Goal: Task Accomplishment & Management: Manage account settings

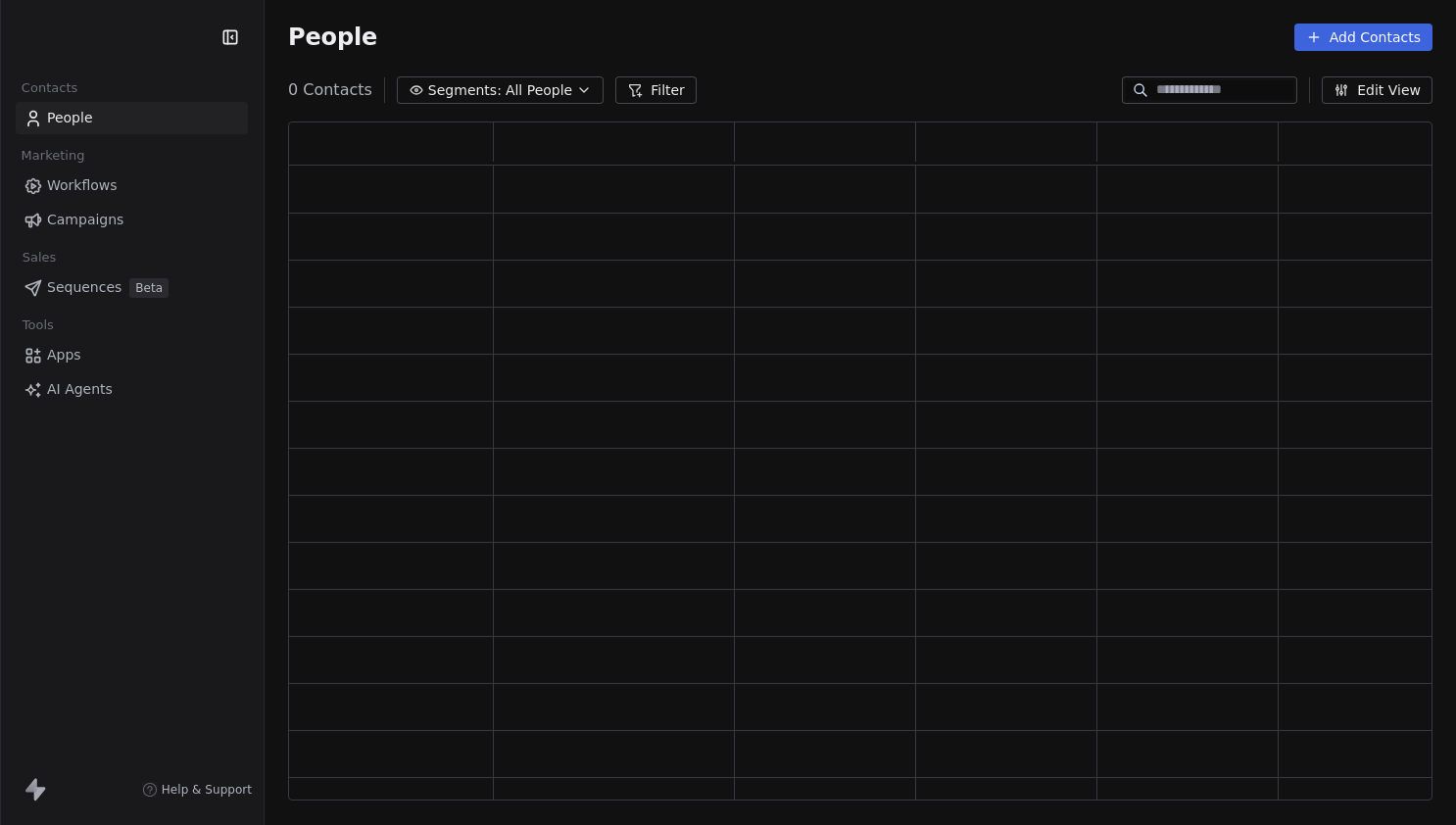
scroll to position [1, 1]
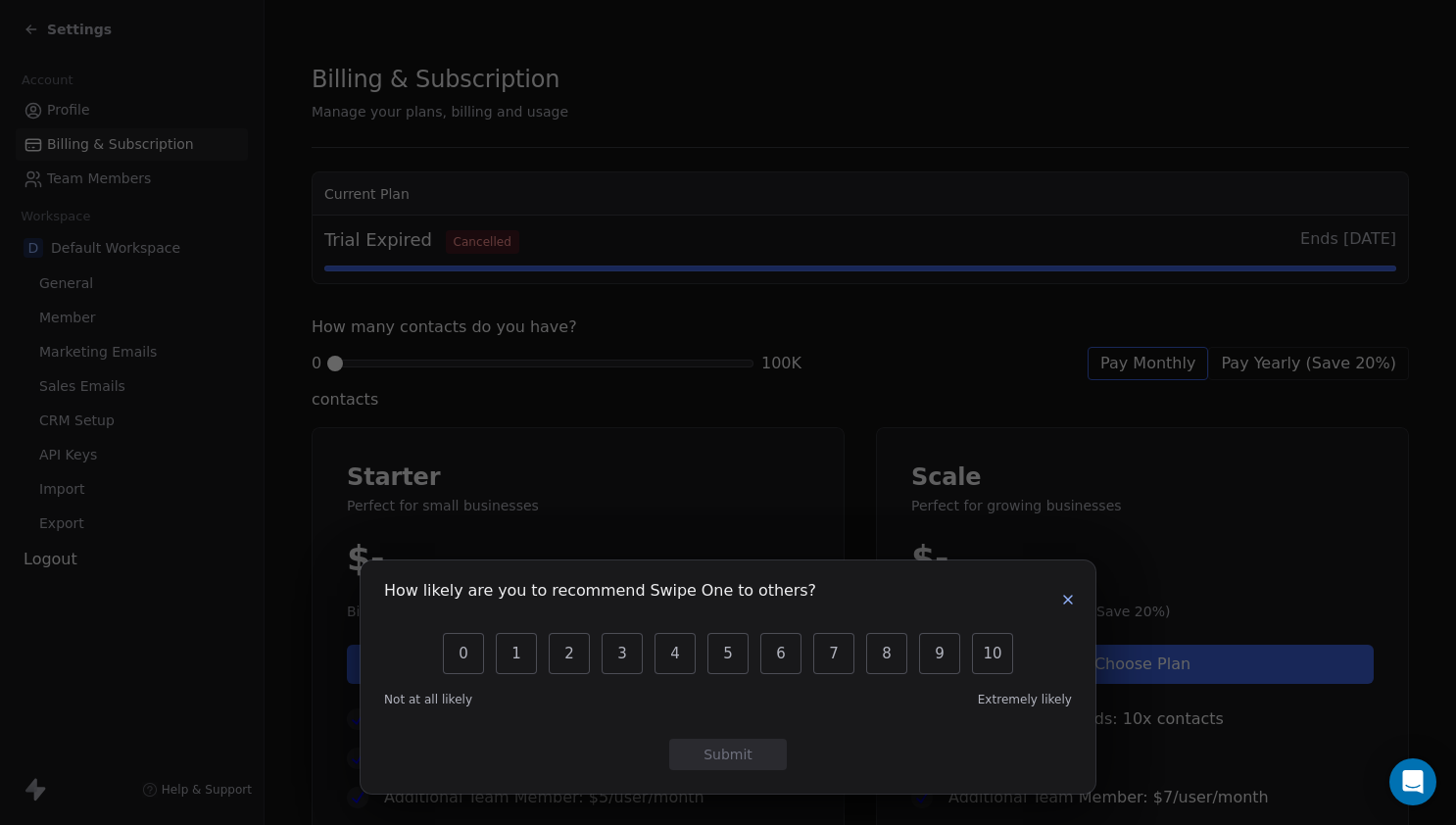
click at [1057, 594] on button "button" at bounding box center [1068, 599] width 24 height 24
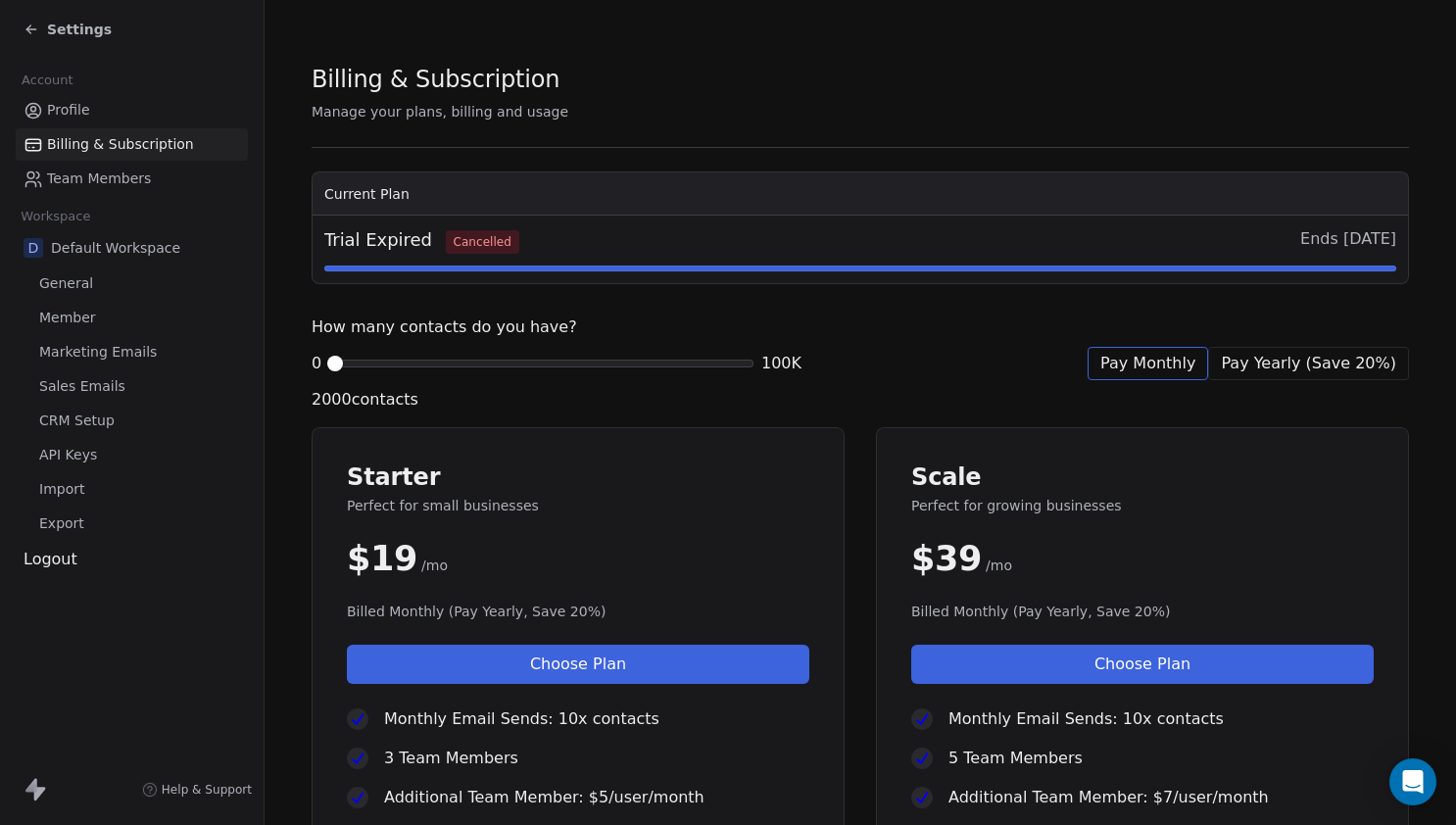
click at [329, 367] on span at bounding box center [335, 363] width 12 height 12
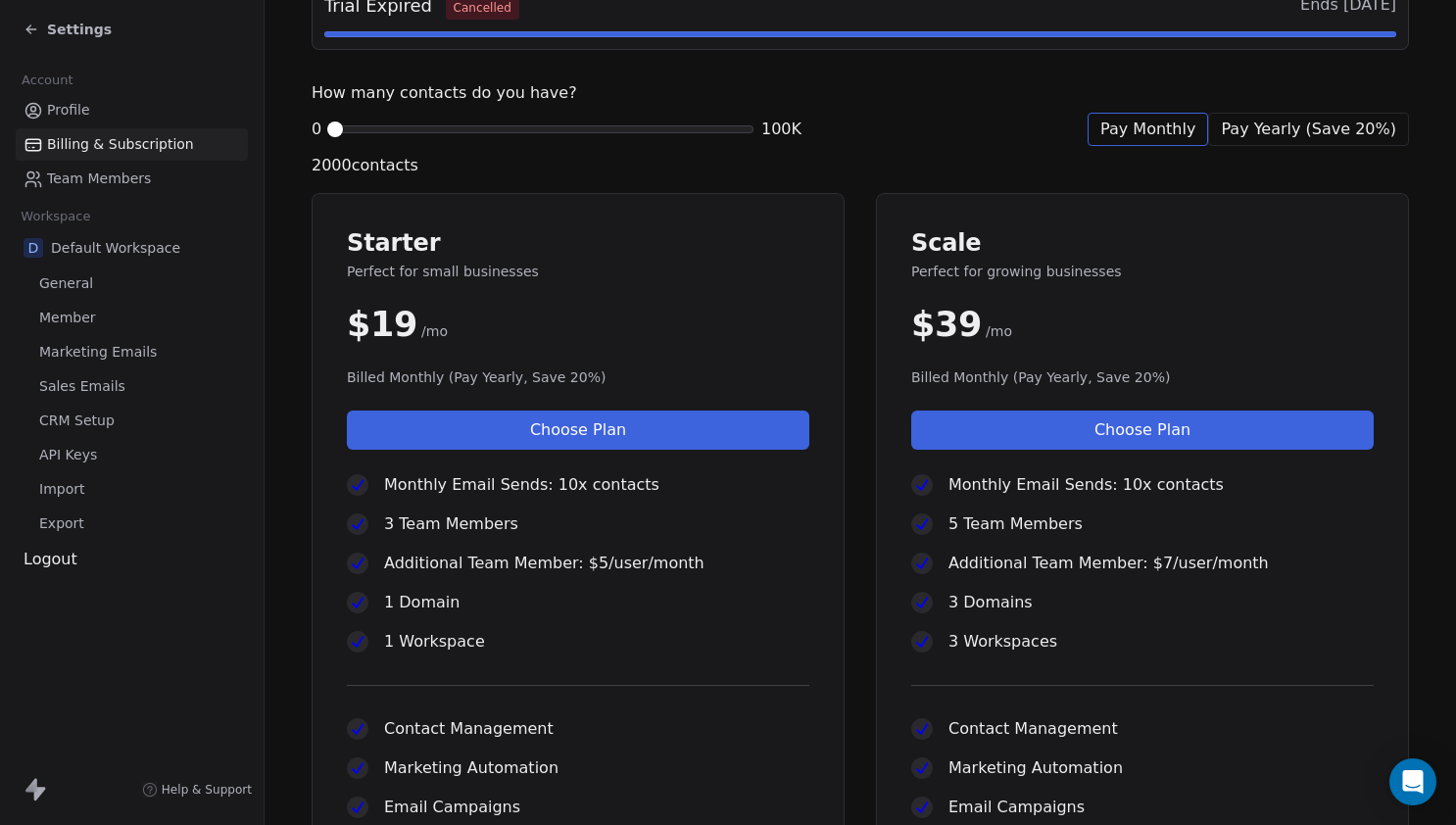
scroll to position [237, 0]
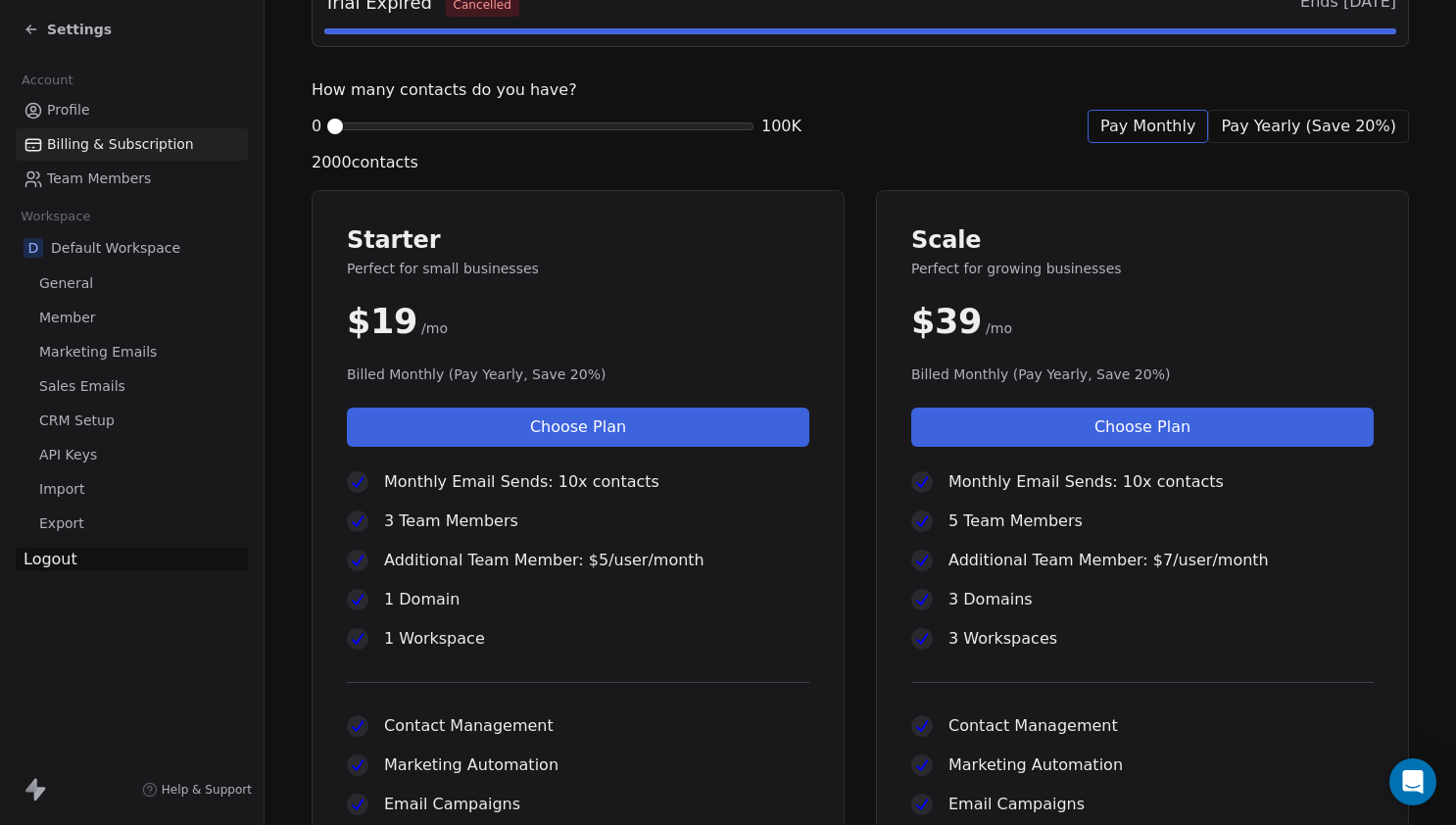
click at [58, 565] on div "Logout" at bounding box center [132, 560] width 232 height 24
